Goal: Information Seeking & Learning: Learn about a topic

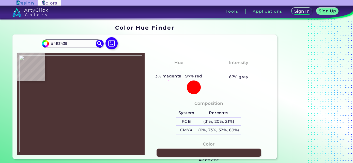
type input "#4d3334"
type input "#4D3334"
type input "#4e3334"
type input "#4E3334"
click at [74, 107] on img at bounding box center [80, 104] width 123 height 97
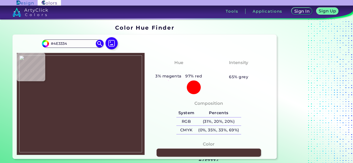
scroll to position [115, 0]
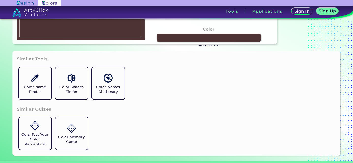
click at [185, 43] on div "Color #4E3334" at bounding box center [209, 38] width 120 height 29
click at [185, 40] on link at bounding box center [208, 38] width 105 height 8
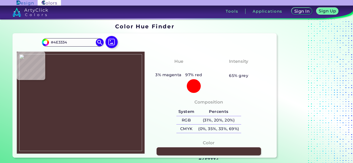
scroll to position [0, 0]
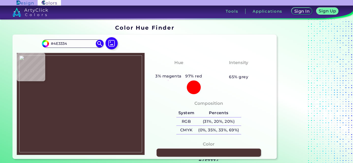
click at [95, 114] on img at bounding box center [80, 104] width 123 height 97
type input "#4b2d2c"
type input "#4B2D2C"
type input "#4f302f"
type input "#4F302F"
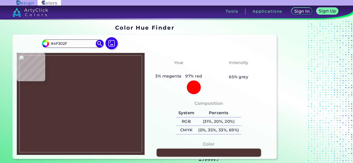
type input "#513030"
type input "#51302f"
type input "#51302F"
type input "#4e2d2e"
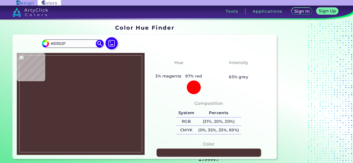
type input "#4E2D2E"
type input "#4d2c2d"
type input "#4D2C2D"
type input "#4d2d2e"
type input "#4D2D2E"
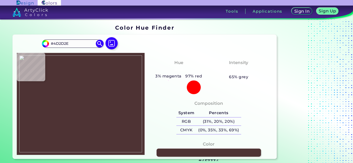
type input "#4c2c2d"
type input "#4C2C2D"
type input "#4b2b2c"
type input "#4B2B2C"
type input "#4b2c2b"
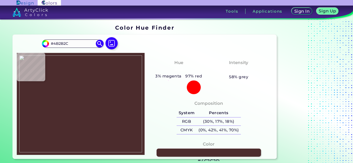
type input "#4B2C2B"
type input "#4a2b2b"
type input "#4A2B2B"
type input "#4b2a2c"
type input "#4B2A2C"
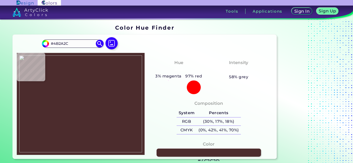
type input "#4c2b2c"
type input "#4C2B2C"
type input "#4c2a2c"
type input "#4C2A2C"
type input "#4b2a2b"
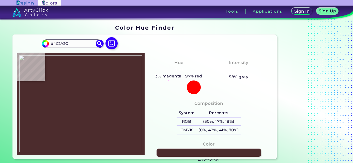
type input "#4B2A2B"
type input "#4c2a2b"
type input "#4C2A2B"
type input "#4c2a2a"
type input "#4C2A2A"
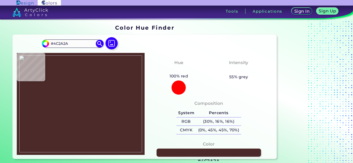
type input "#4c2a29"
type input "#4C2A29"
type input "#4d2b29"
type input "#4D2B29"
type input "#4d2c2a"
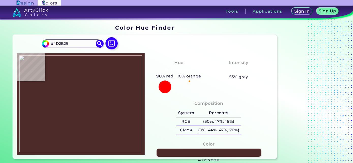
type input "#4D2C2A"
type input "#4e2d2c"
type input "#4E2D2C"
type input "#4f2e2d"
type input "#4F2E2D"
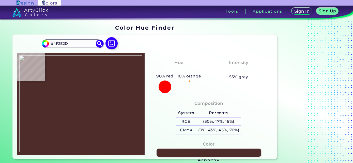
type input "#51302f"
type input "#51302F"
type input "#573635"
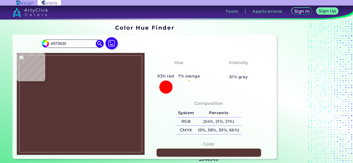
type input "#563433"
type input "#573534"
type input "#563434"
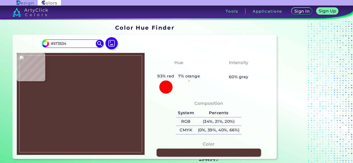
type input "#563434"
type input "#543232"
type input "#553434"
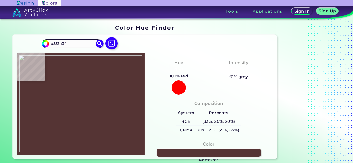
click at [93, 113] on img at bounding box center [80, 104] width 123 height 97
click at [183, 150] on link at bounding box center [208, 153] width 105 height 8
click at [97, 109] on img at bounding box center [80, 104] width 123 height 97
type input "#4d2f30"
type input "#4D2F30"
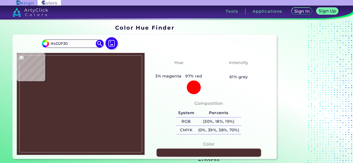
type input "#4f2f30"
type input "#4F2F30"
type input "#502f30"
type input "#502F30"
type input "#4b2a2a"
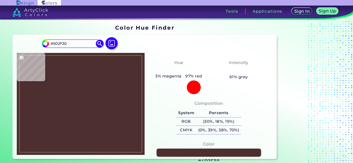
type input "#4B2A2A"
type input "#4c2a2a"
type input "#4C2A2A"
type input "#4b2a29"
type input "#4B2A29"
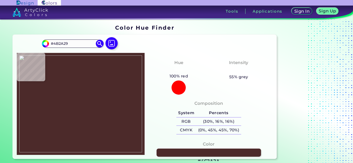
type input "#4c2a2a"
type input "#4C2A2A"
type input "#4c2a29"
type input "#4C2A29"
type input "#4c2a2a"
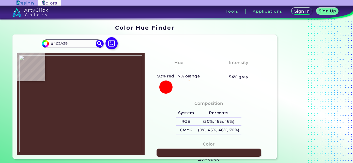
type input "#4C2A2A"
click at [90, 109] on img at bounding box center [80, 104] width 123 height 97
click at [186, 150] on link at bounding box center [208, 153] width 105 height 8
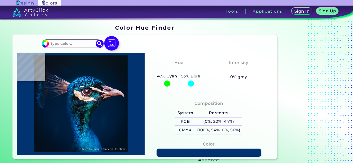
click at [110, 44] on img at bounding box center [111, 43] width 15 height 15
click at [0, 0] on input "file" at bounding box center [0, 0] width 0 height 0
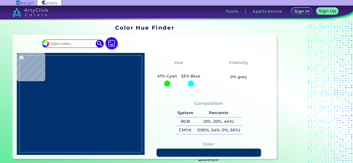
type input "#000000"
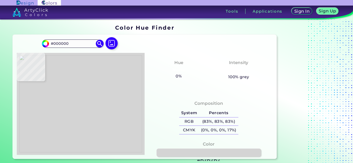
type input "#d4d4d4"
type input "#D4D4D4"
type input "#aeacad"
type input "#AEACAD"
type input "#aeaeae"
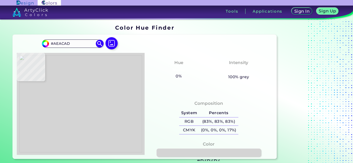
type input "#AEAEAE"
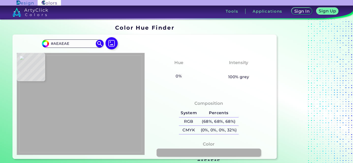
type input "#afb0af"
type input "#AFB0AF"
type input "#a8aca8"
type input "#A8ACA8"
type input "#1a0304"
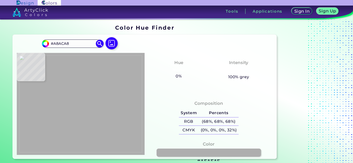
type input "#1A0304"
type input "#672529"
type input "#66232a"
type input "#66232A"
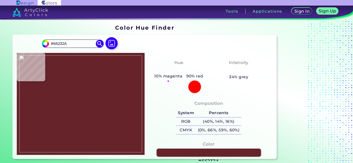
type input "#68222a"
type input "#68222A"
type input "#762933"
type input "#7b2834"
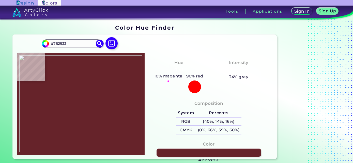
type input "#7B2834"
type input "#7d2a35"
type input "#7D2A35"
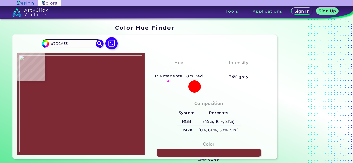
click at [100, 103] on img at bounding box center [80, 104] width 123 height 97
click at [180, 152] on link at bounding box center [208, 153] width 105 height 8
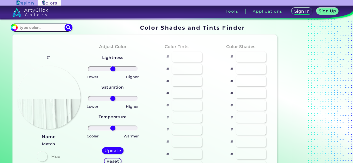
type input "#7d2a35"
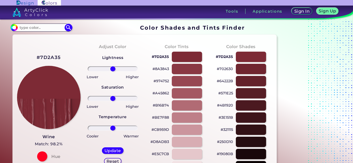
click at [49, 137] on h3 "Wine" at bounding box center [49, 137] width 28 height 6
